Goal: Task Accomplishment & Management: Use online tool/utility

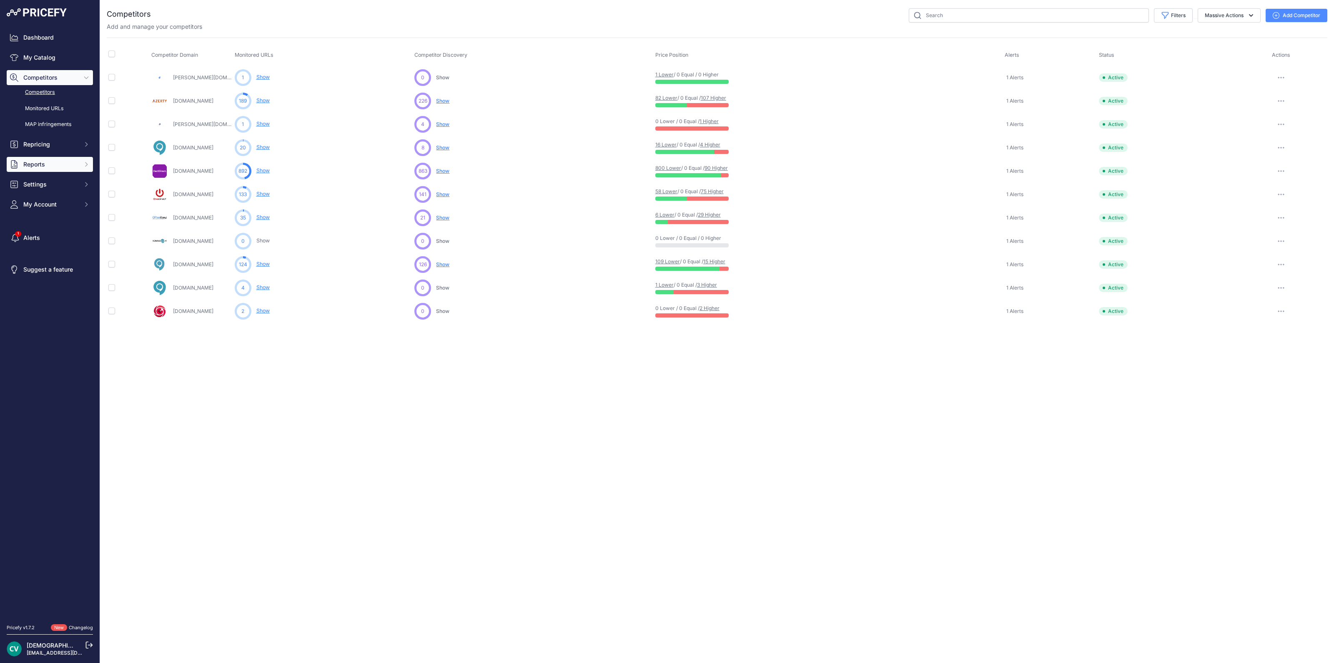
click at [68, 161] on span "Reports" at bounding box center [50, 164] width 55 height 8
click at [46, 131] on link "MAP infringements" at bounding box center [50, 124] width 86 height 15
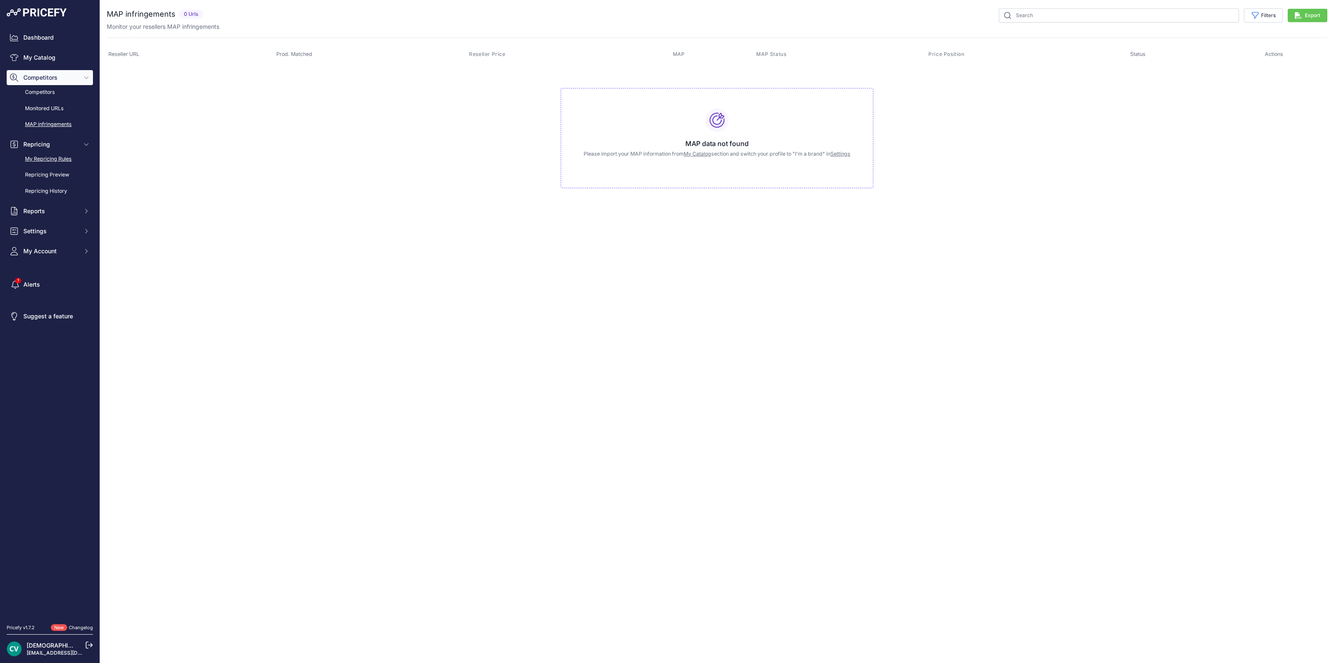
click at [46, 157] on link "My Repricing Rules" at bounding box center [50, 159] width 86 height 15
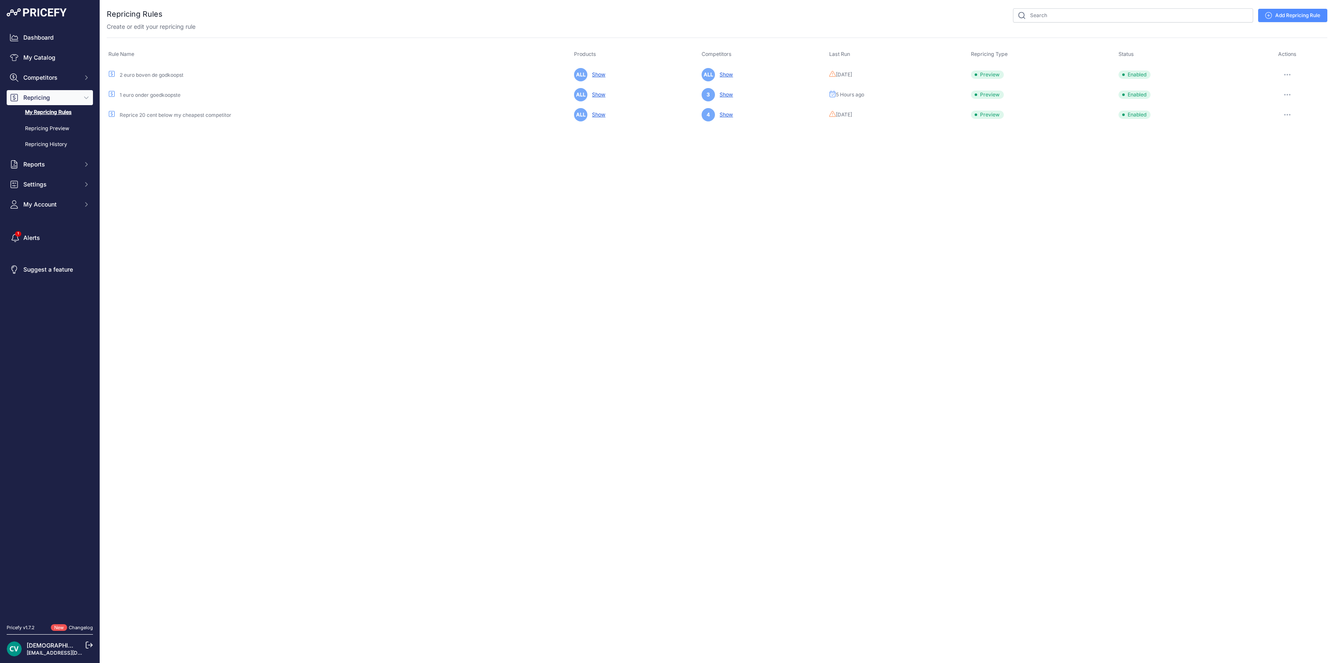
click at [1292, 95] on button "button" at bounding box center [1287, 95] width 17 height 12
click at [1291, 123] on button "Run Preview" at bounding box center [1299, 125] width 53 height 13
